Goal: Find contact information: Obtain details needed to contact an individual or organization

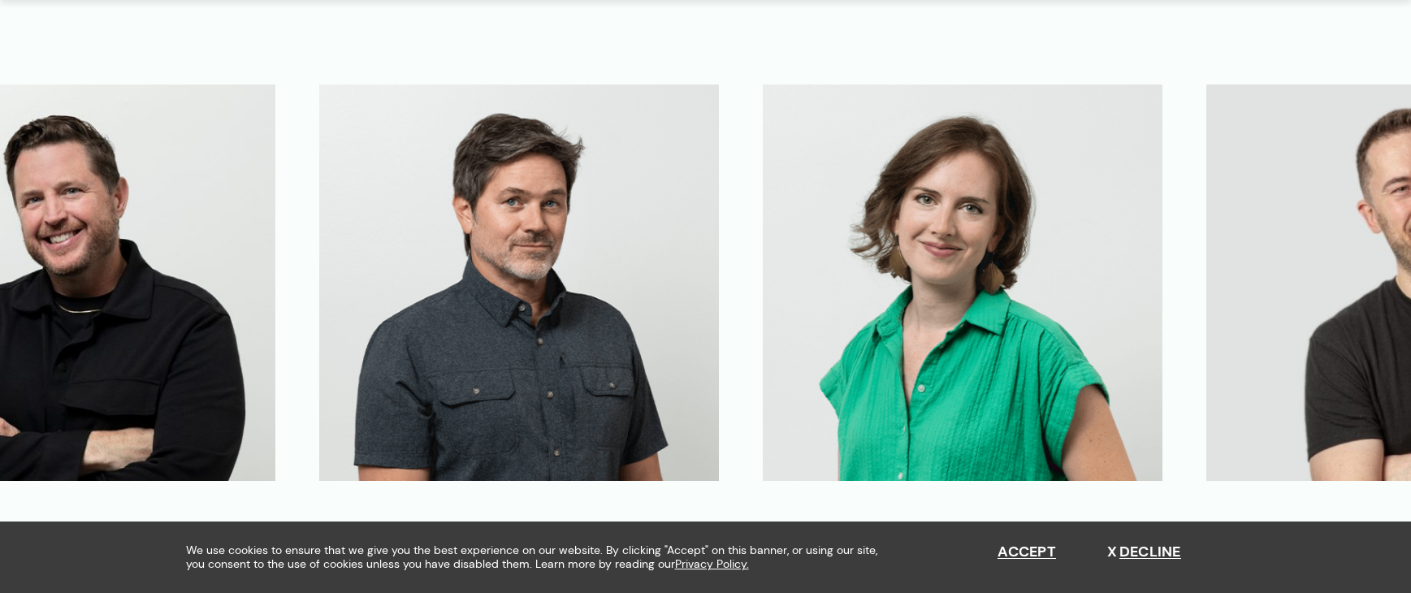
scroll to position [4142, 0]
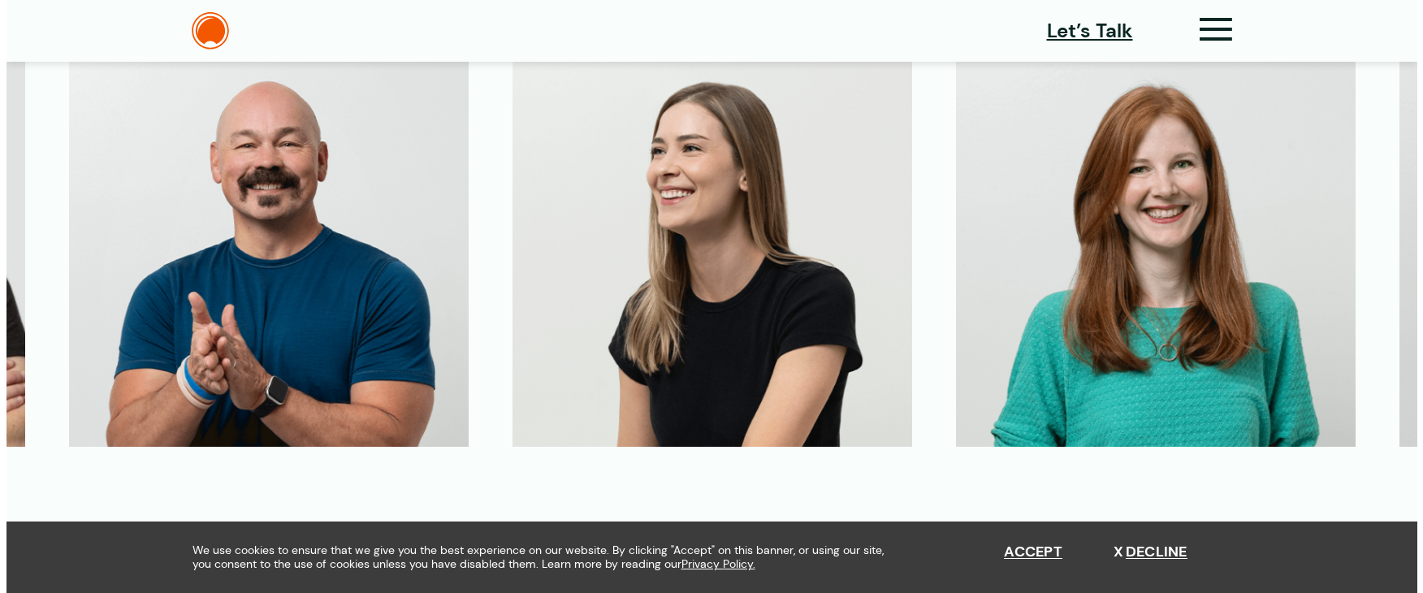
scroll to position [3979, 0]
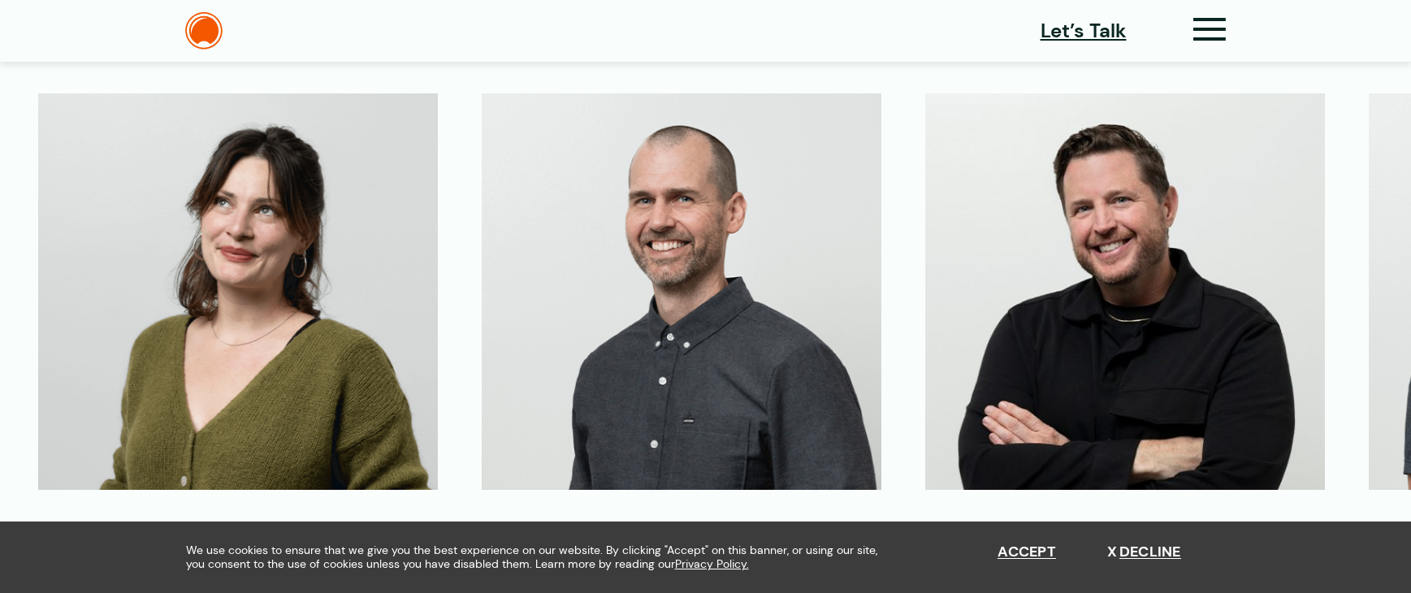
click at [708, 336] on img at bounding box center [682, 291] width 400 height 397
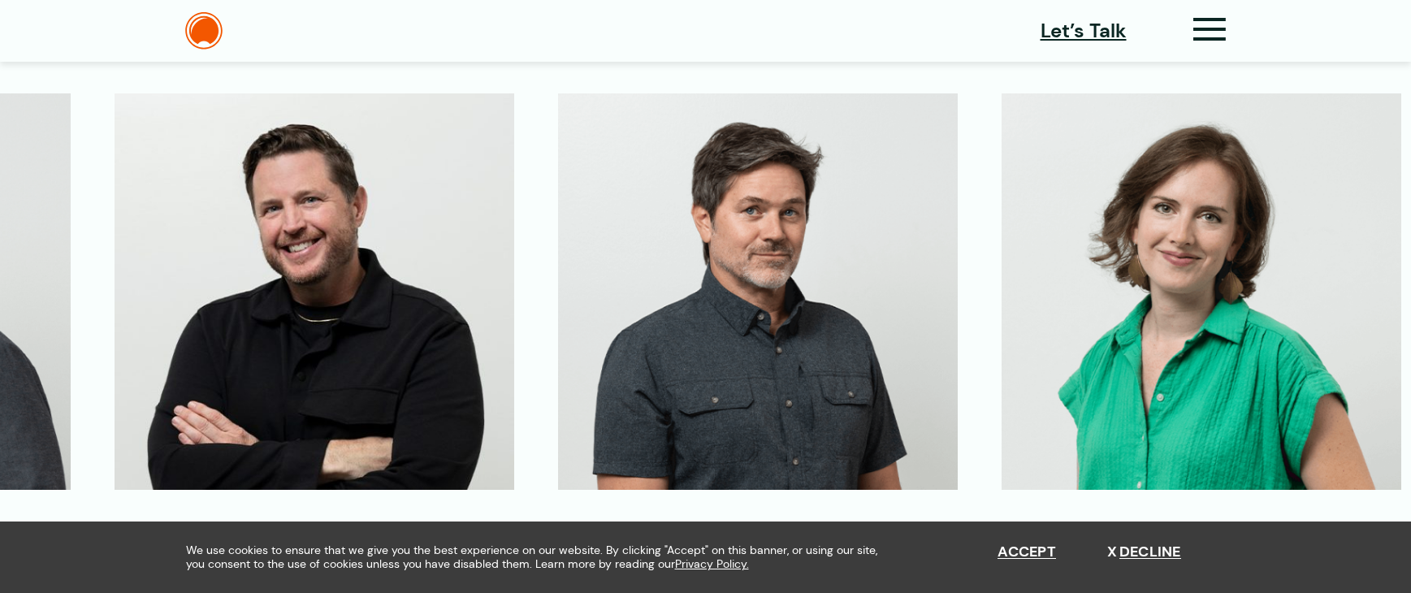
click at [1202, 28] on icon at bounding box center [1209, 36] width 33 height 17
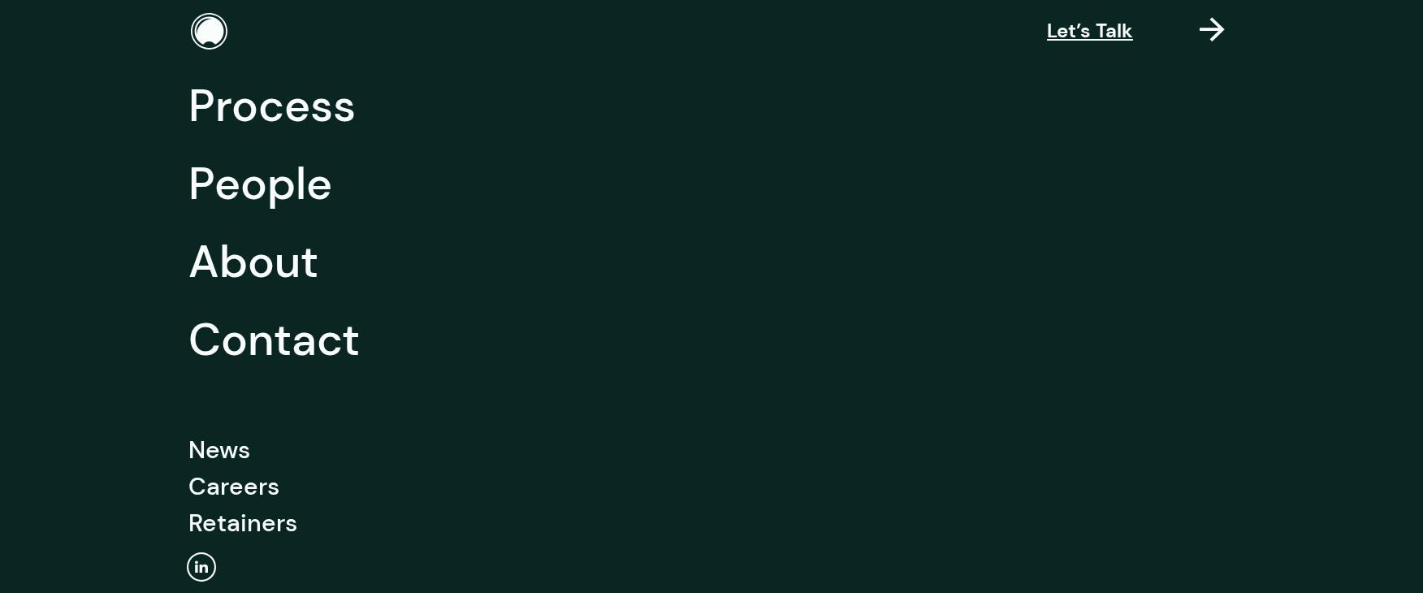
scroll to position [244, 0]
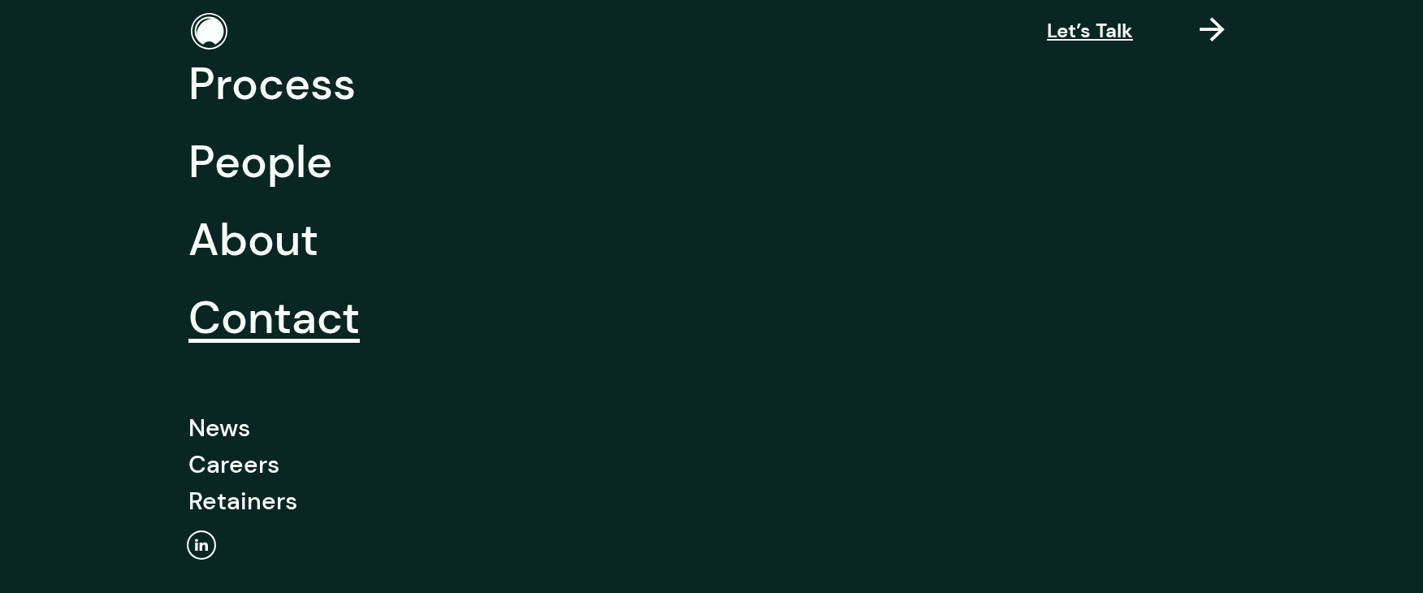
click at [303, 323] on link "Contact" at bounding box center [273, 318] width 171 height 78
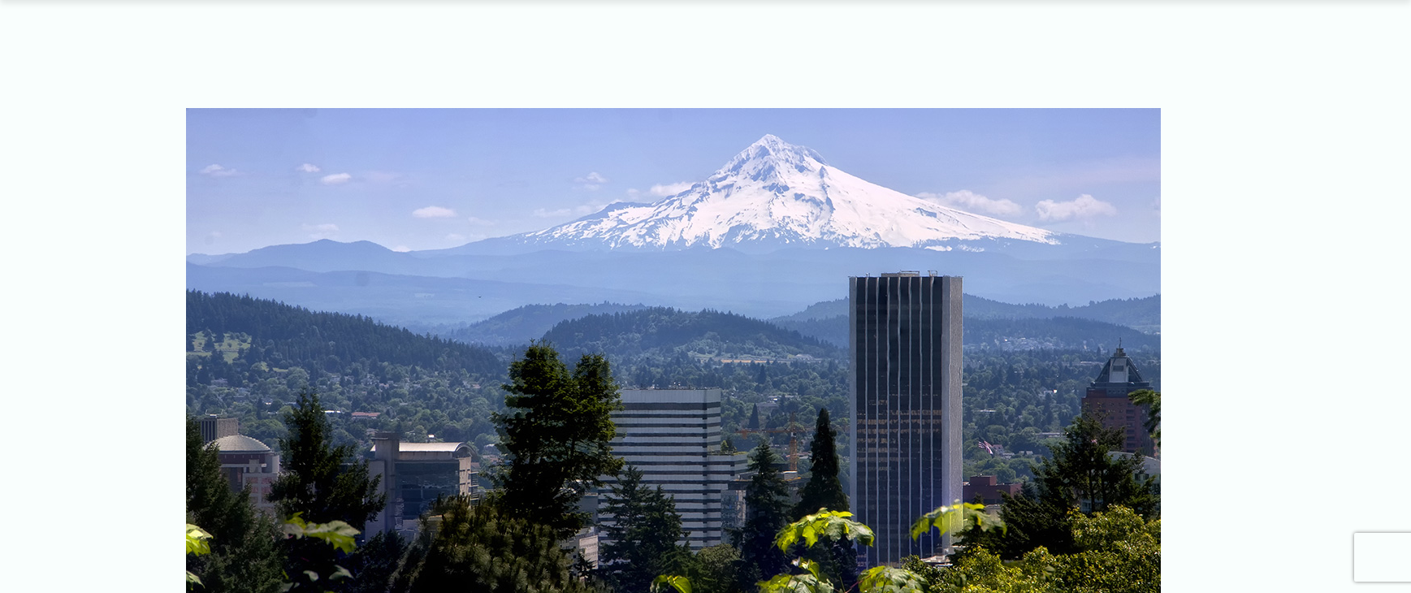
scroll to position [2120, 0]
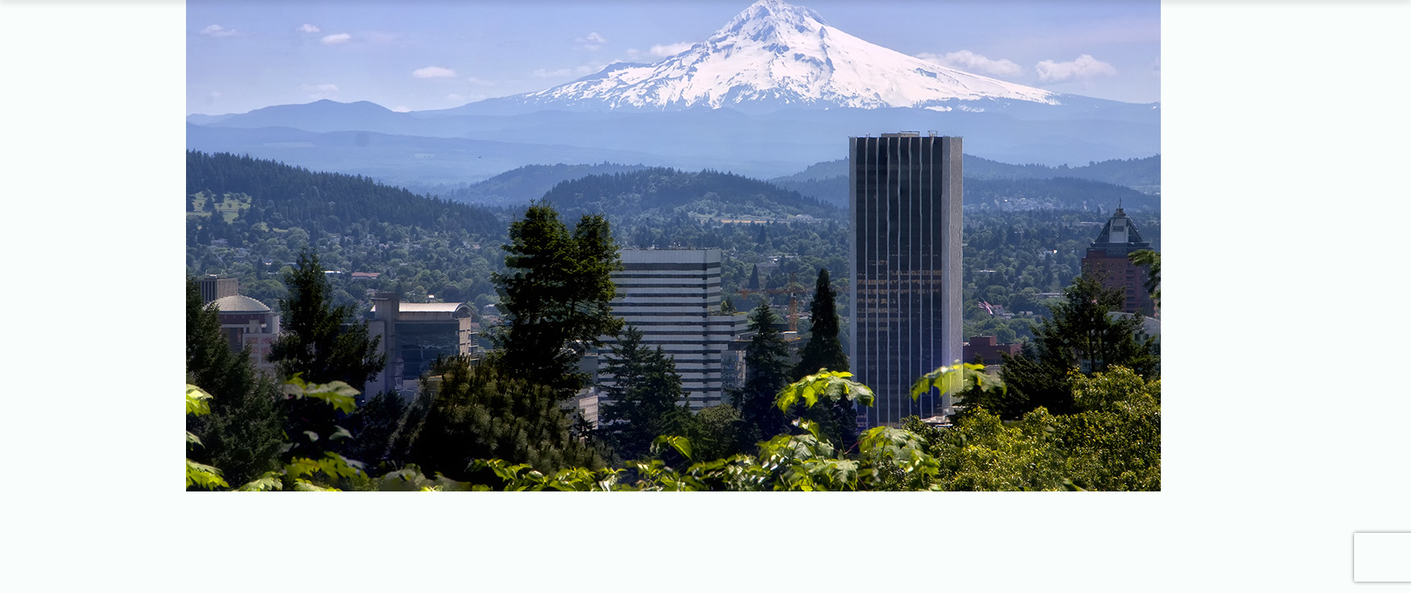
drag, startPoint x: 321, startPoint y: 252, endPoint x: 322, endPoint y: 239, distance: 13.0
click at [321, 252] on img at bounding box center [673, 229] width 975 height 523
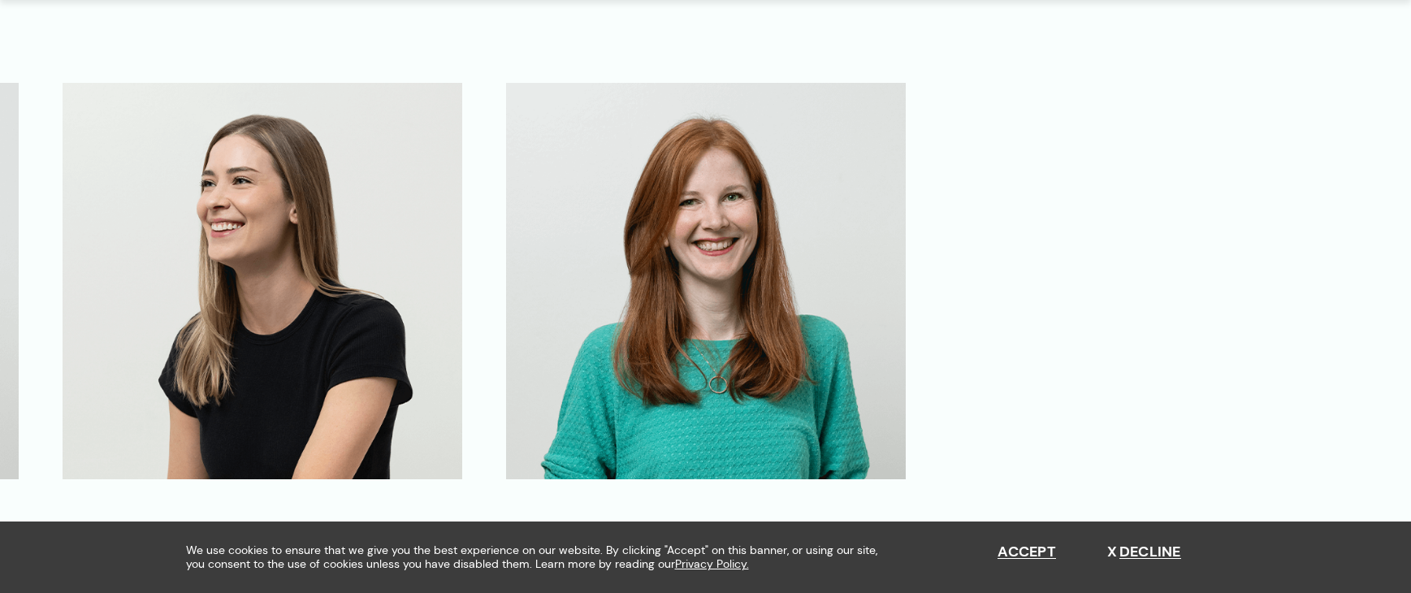
scroll to position [4134, 0]
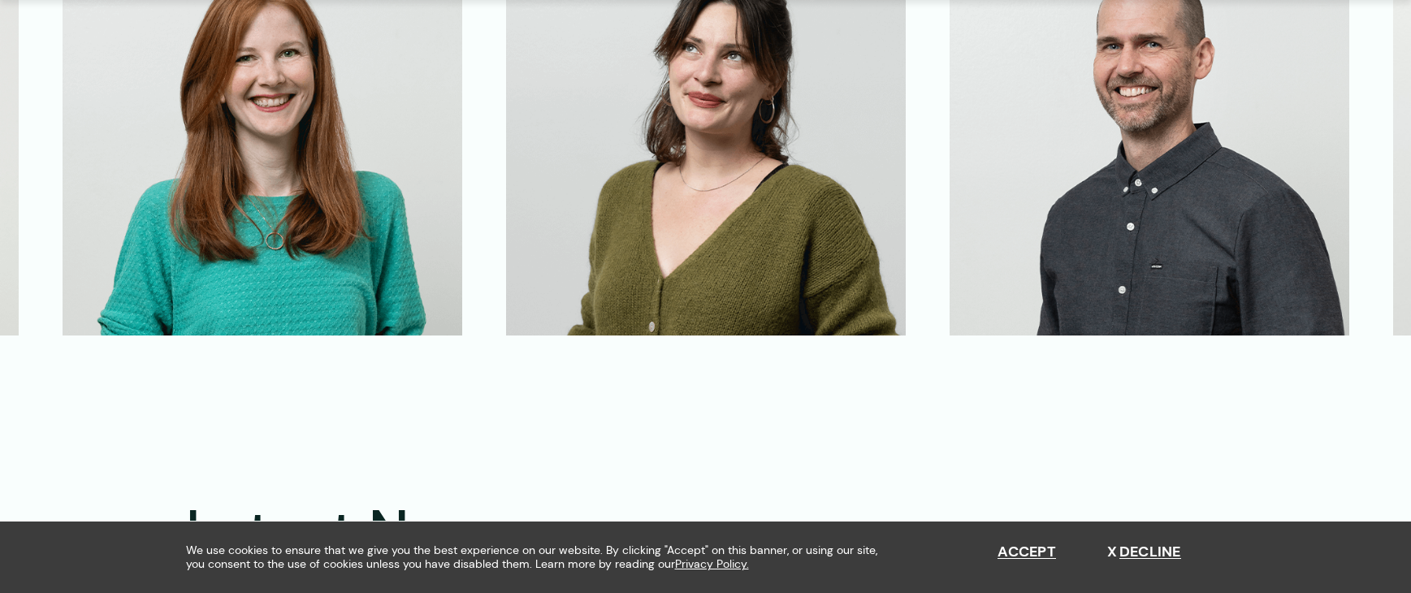
drag, startPoint x: 244, startPoint y: 184, endPoint x: 668, endPoint y: 211, distance: 424.8
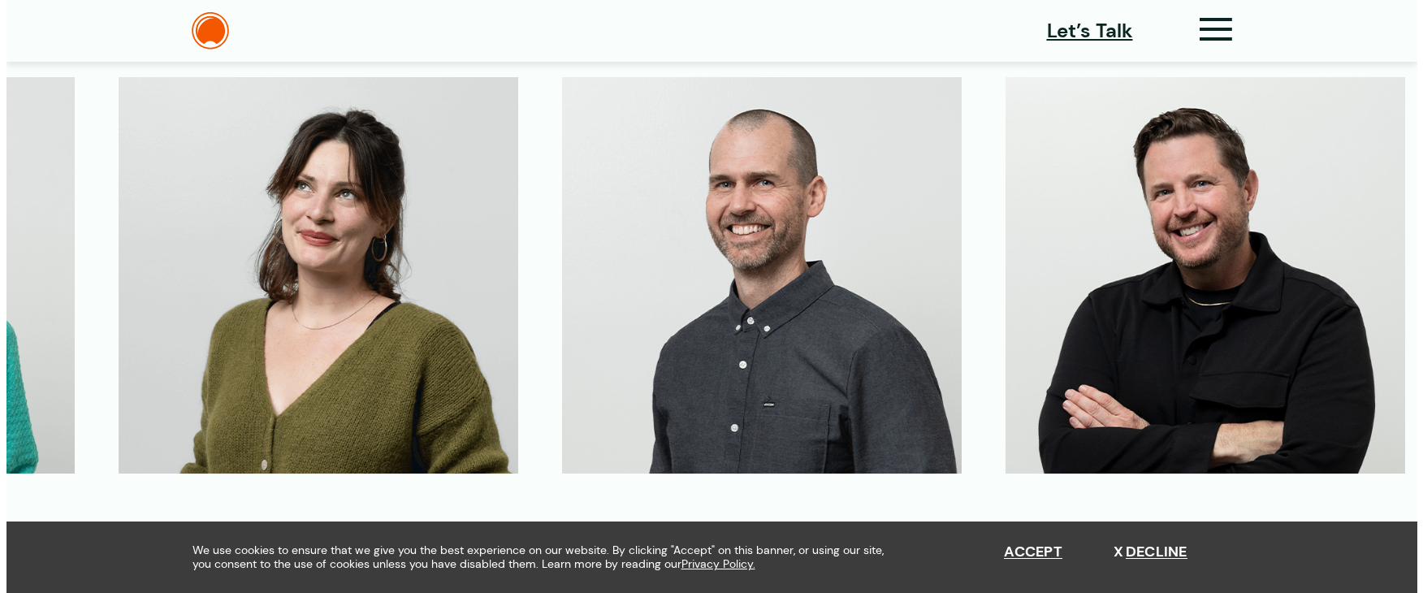
scroll to position [3971, 0]
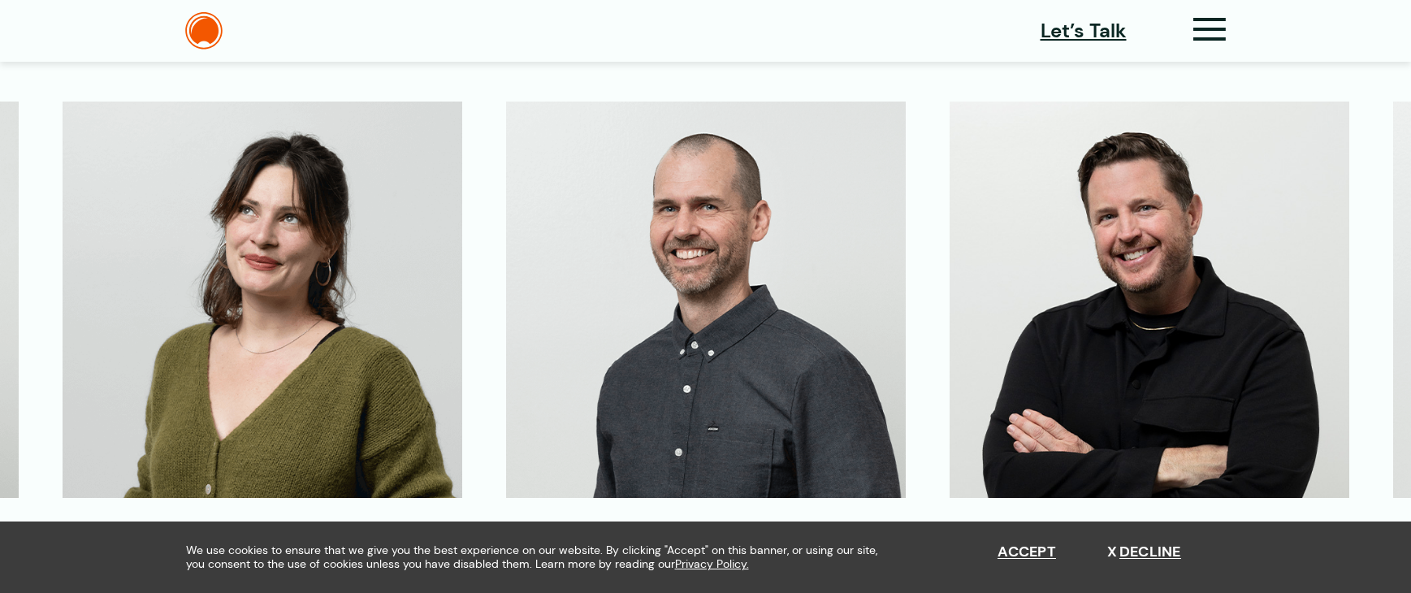
click at [681, 269] on img at bounding box center [706, 300] width 400 height 397
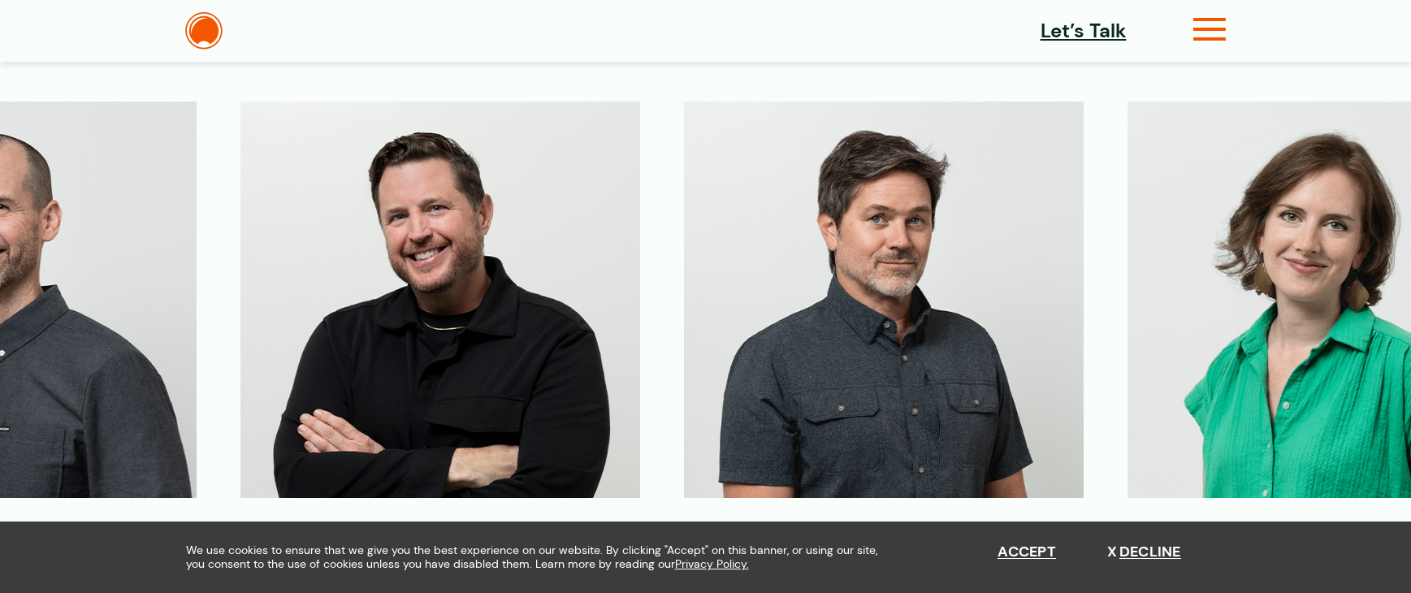
click at [1207, 29] on icon at bounding box center [1209, 36] width 33 height 17
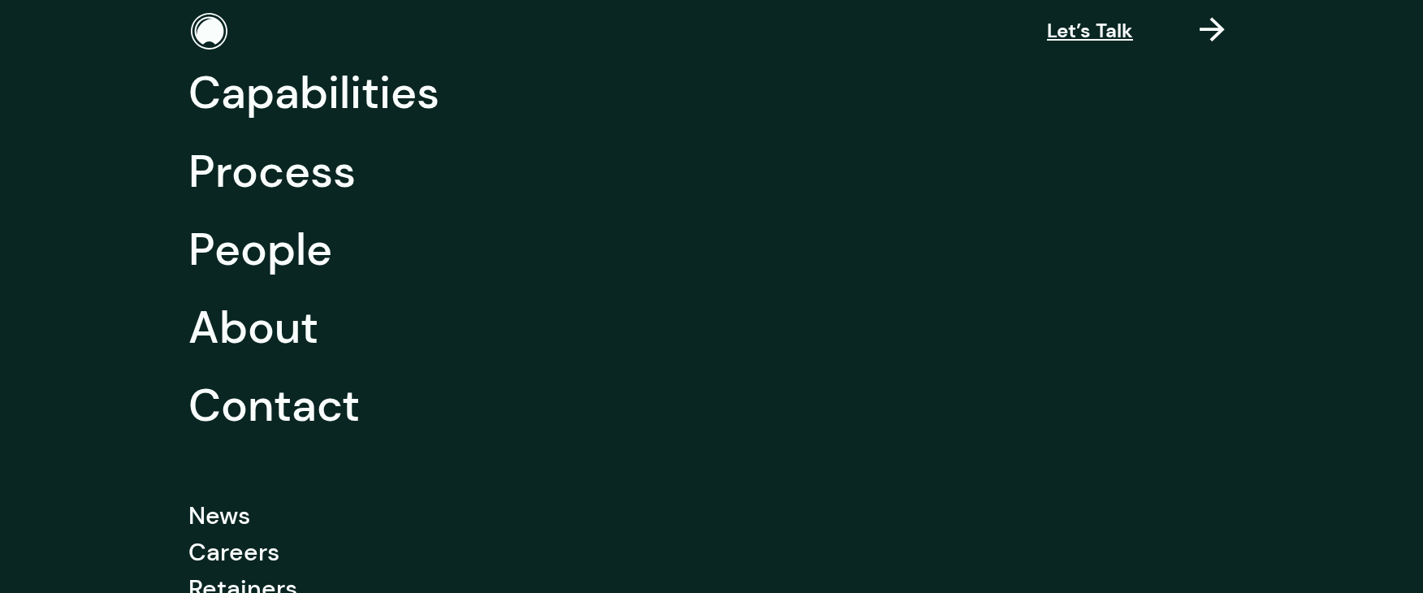
scroll to position [162, 0]
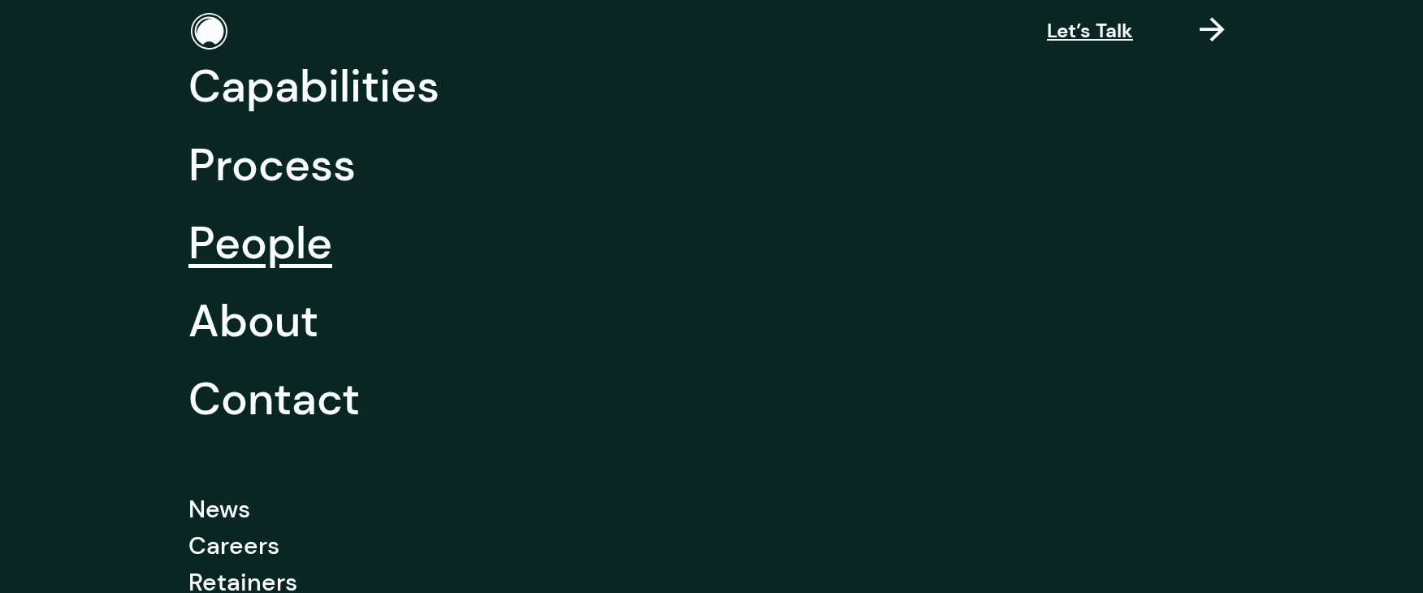
click at [279, 252] on link "People" at bounding box center [260, 243] width 144 height 78
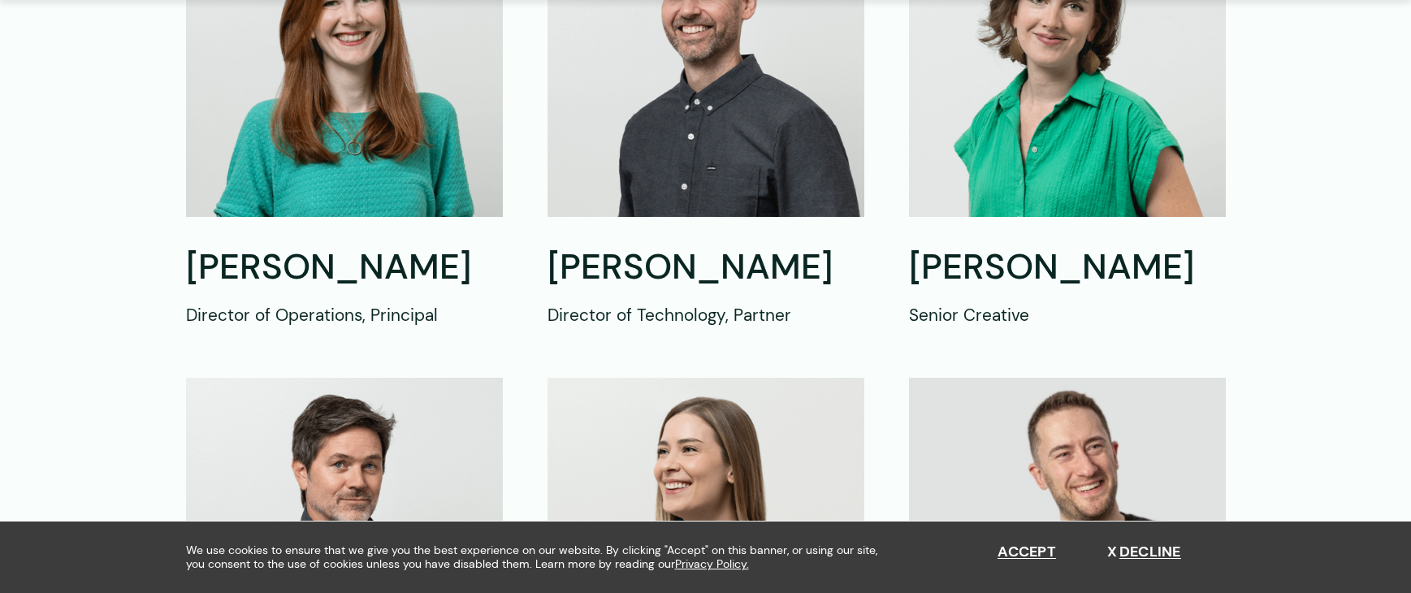
scroll to position [1218, 0]
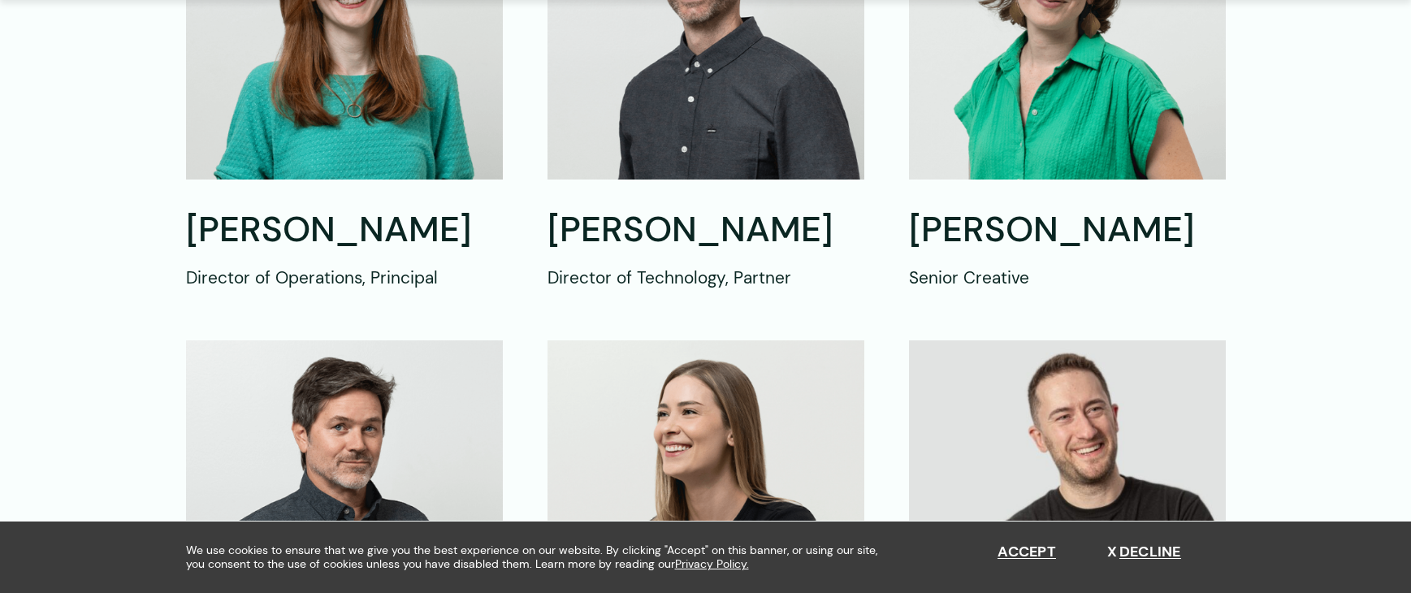
click at [667, 162] on img at bounding box center [705, 28] width 317 height 302
click at [708, 224] on h2 "[PERSON_NAME]" at bounding box center [705, 230] width 317 height 46
